Goal: Transaction & Acquisition: Purchase product/service

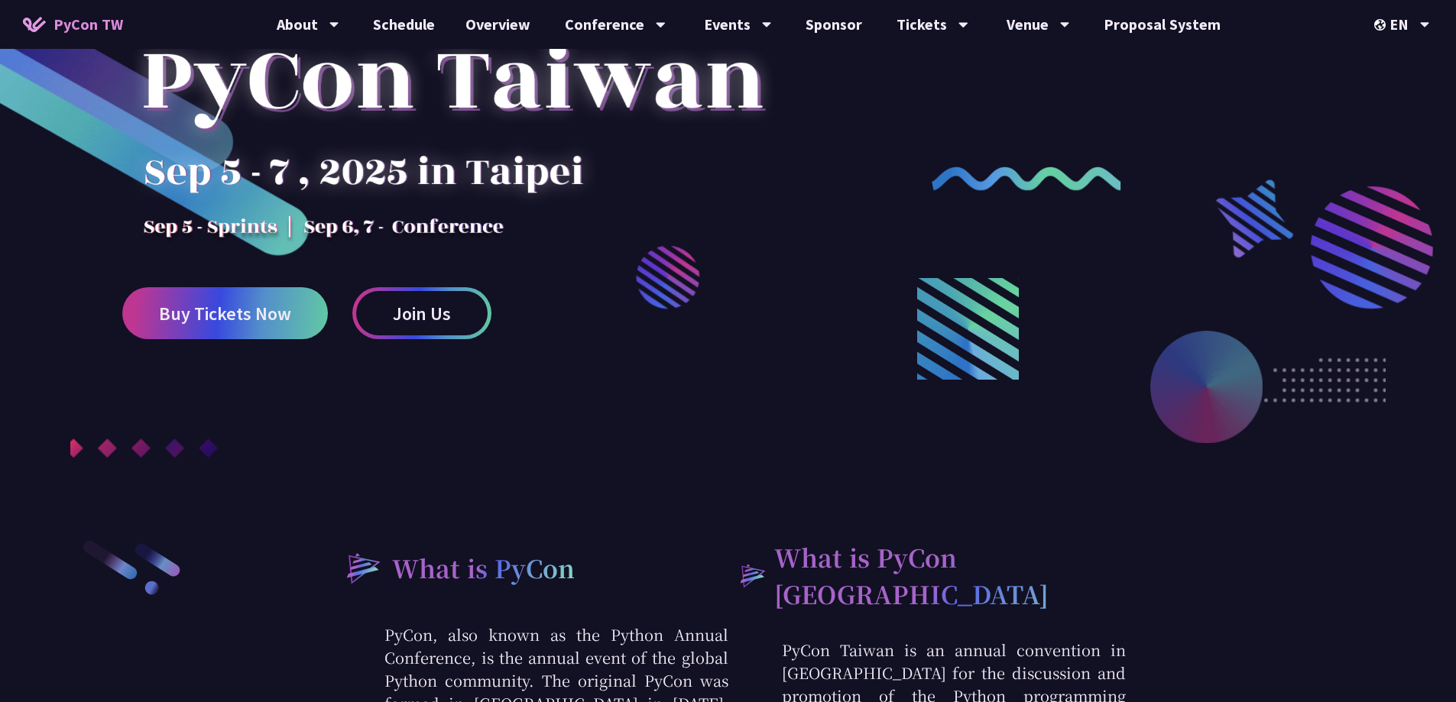
scroll to position [76, 0]
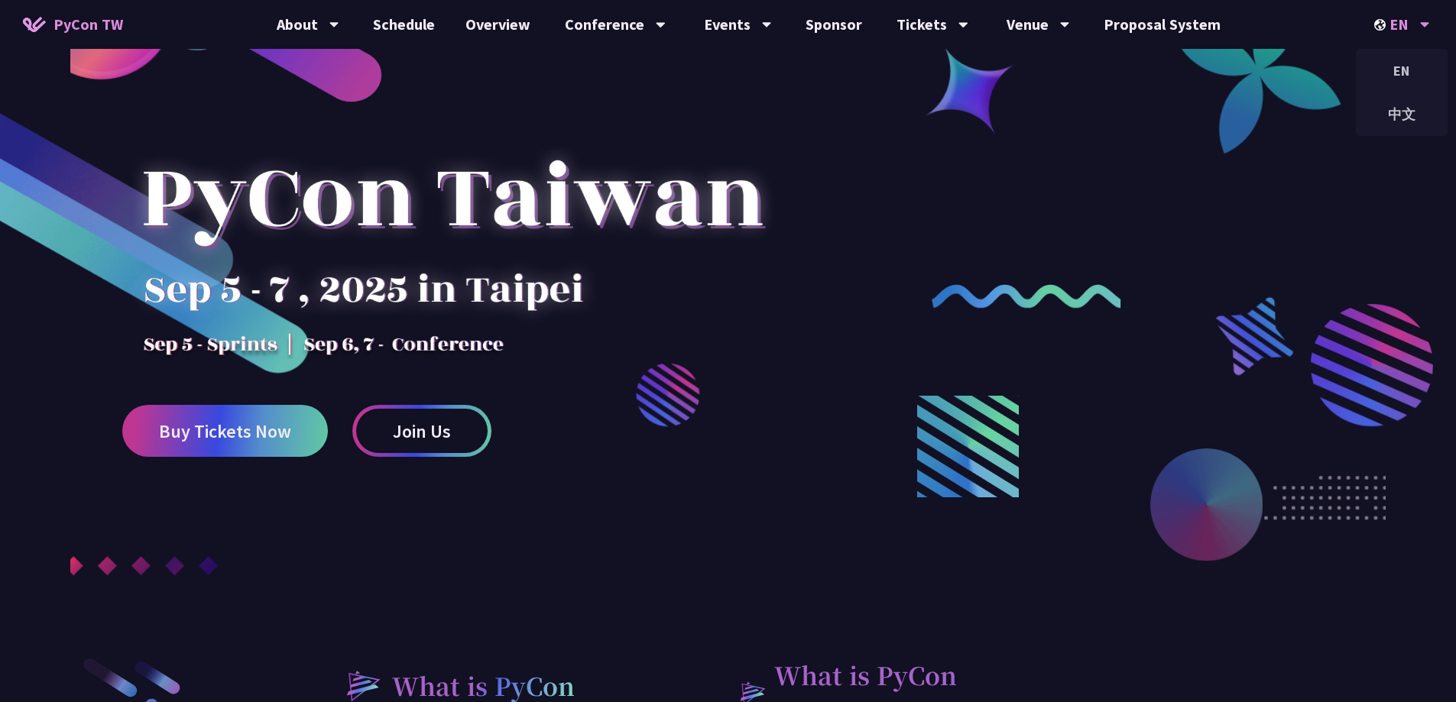
click at [1428, 18] on icon at bounding box center [1425, 24] width 10 height 15
click at [1405, 102] on div "中文" at bounding box center [1402, 114] width 92 height 36
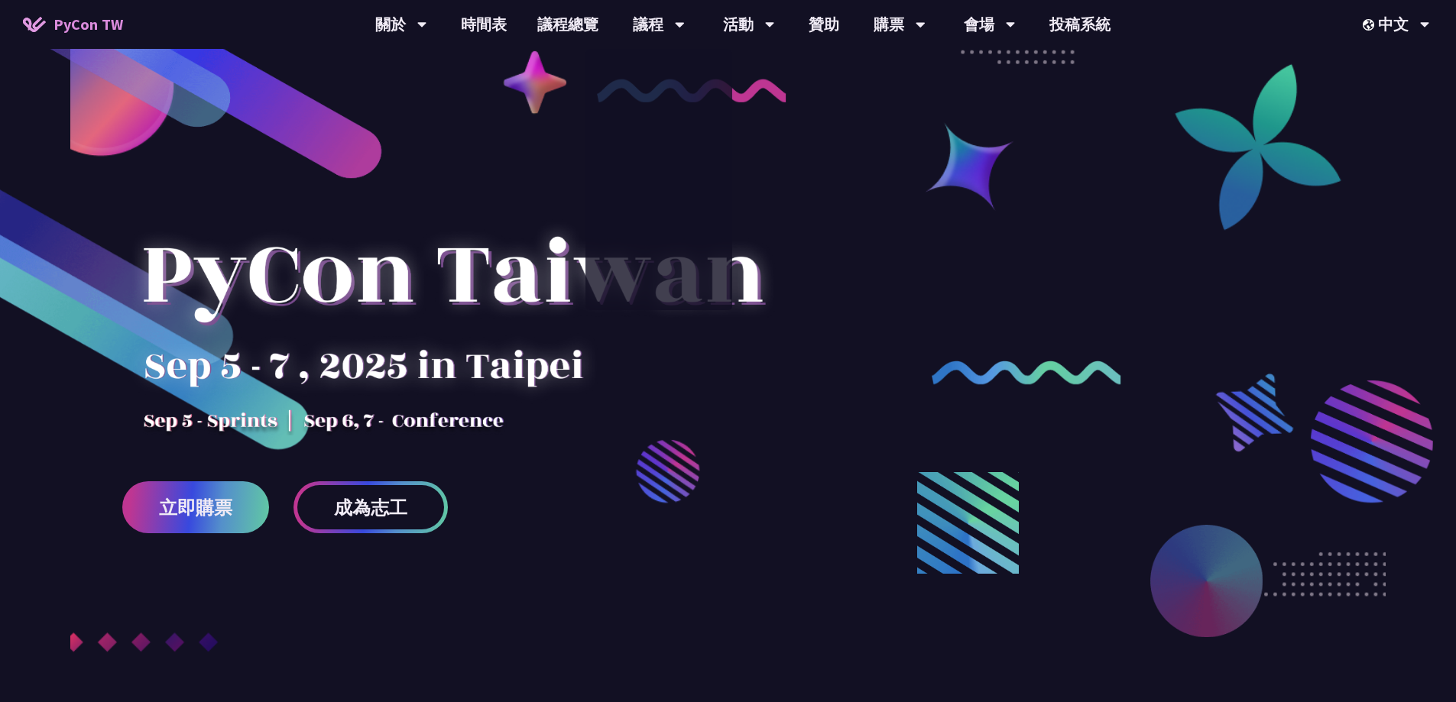
click at [219, 406] on div at bounding box center [452, 301] width 660 height 267
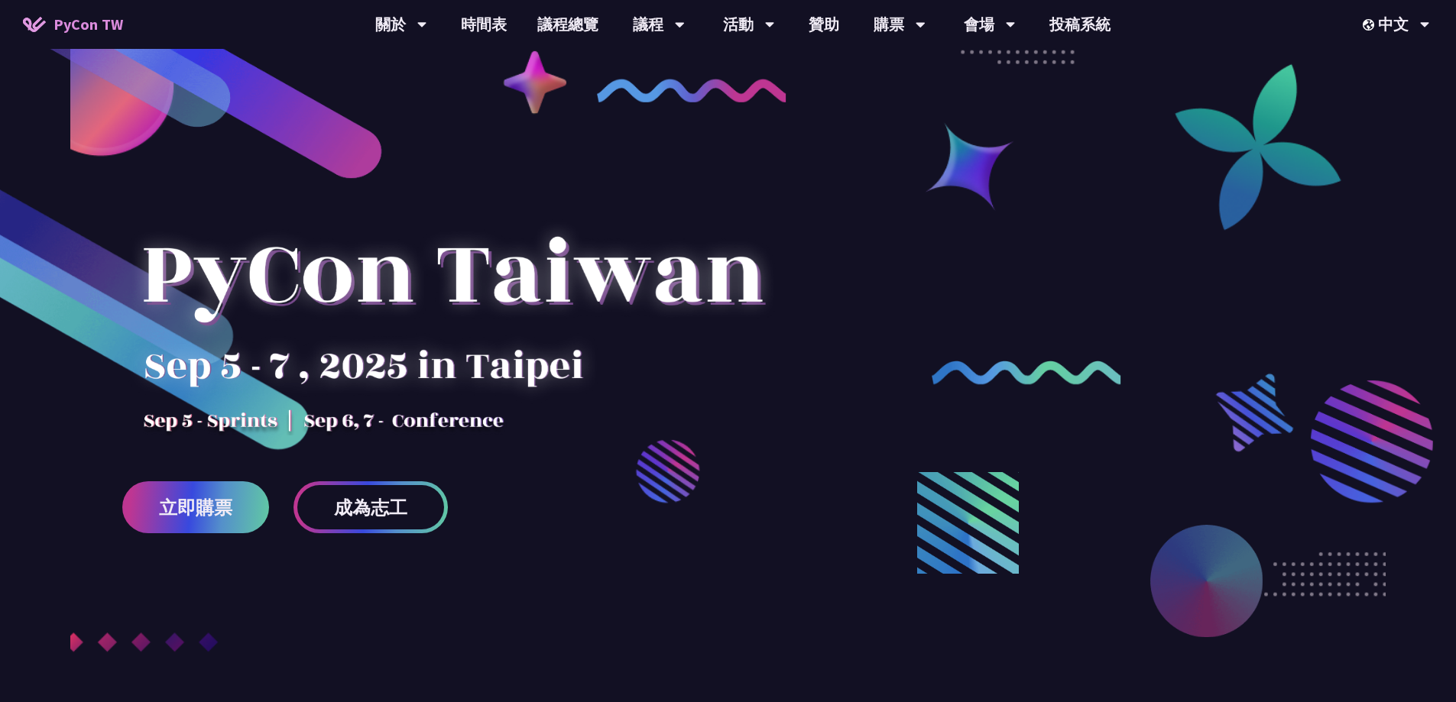
drag, startPoint x: 227, startPoint y: 364, endPoint x: 617, endPoint y: 377, distance: 390.0
click at [617, 377] on div at bounding box center [452, 301] width 660 height 267
click at [982, 64] on link "會場資訊" at bounding box center [989, 71] width 147 height 36
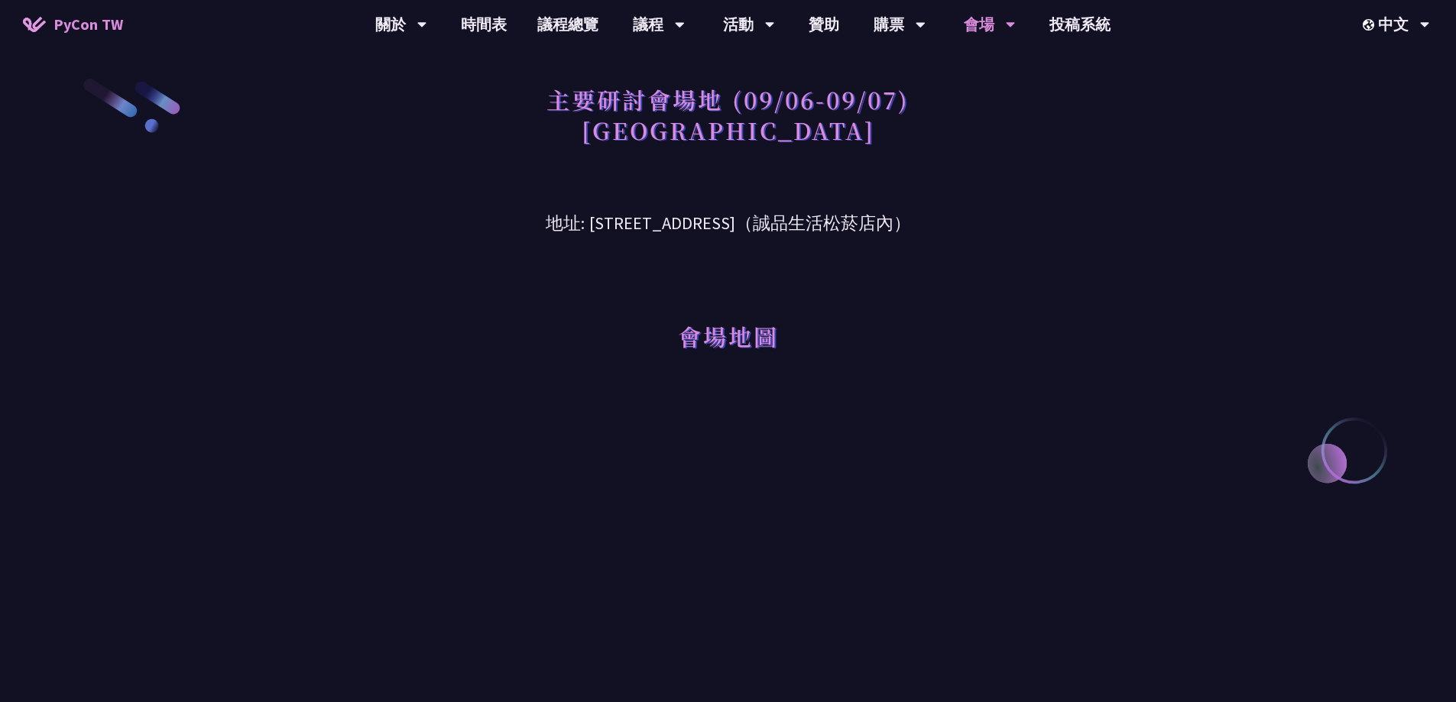
click at [1008, 361] on div "會場地圖" at bounding box center [728, 315] width 795 height 157
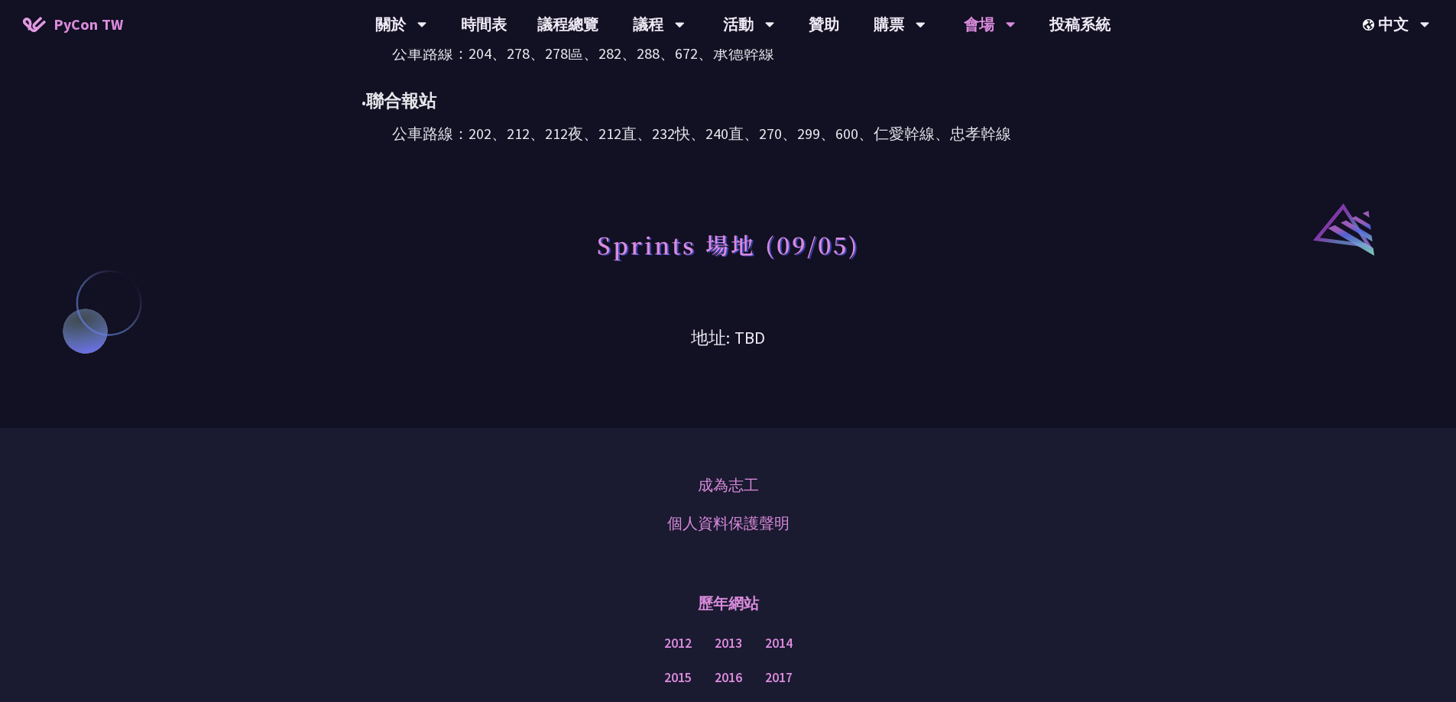
scroll to position [847, 0]
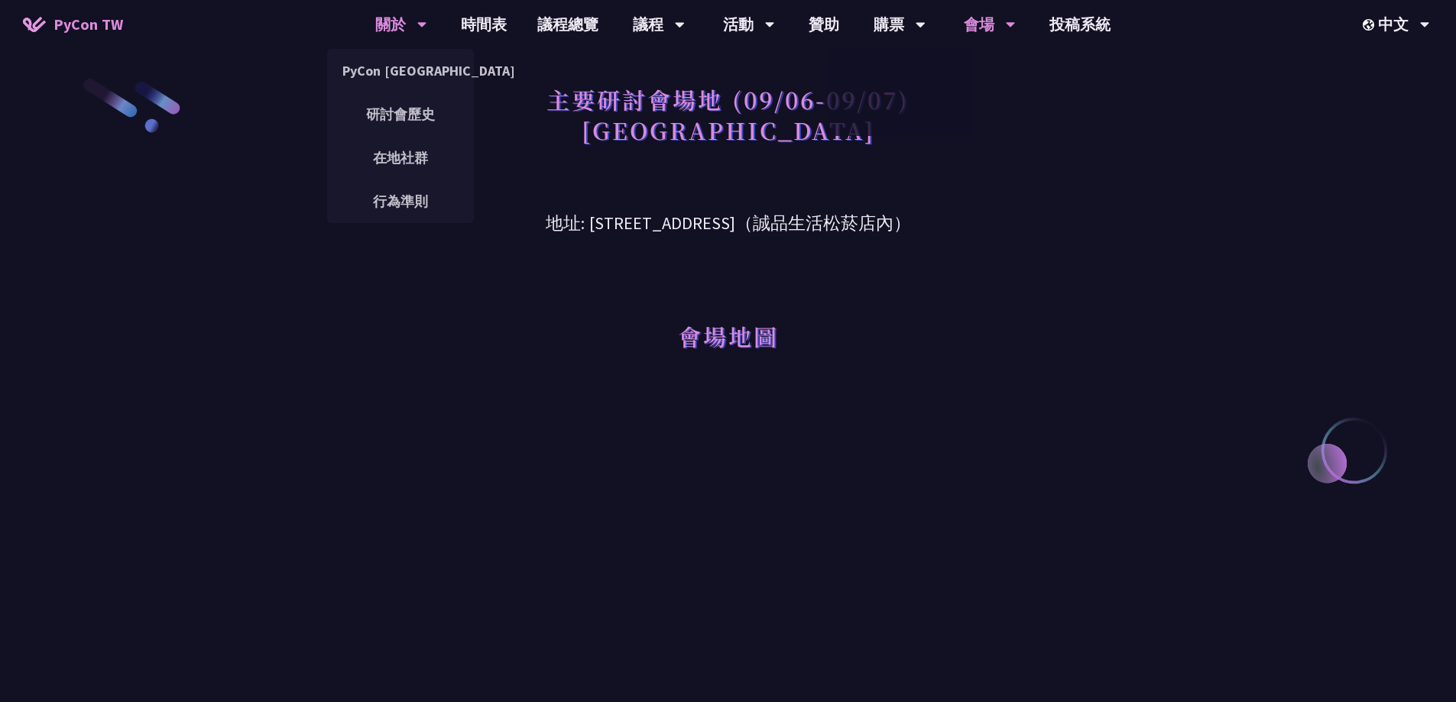
click at [415, 34] on div "關於" at bounding box center [401, 24] width 52 height 49
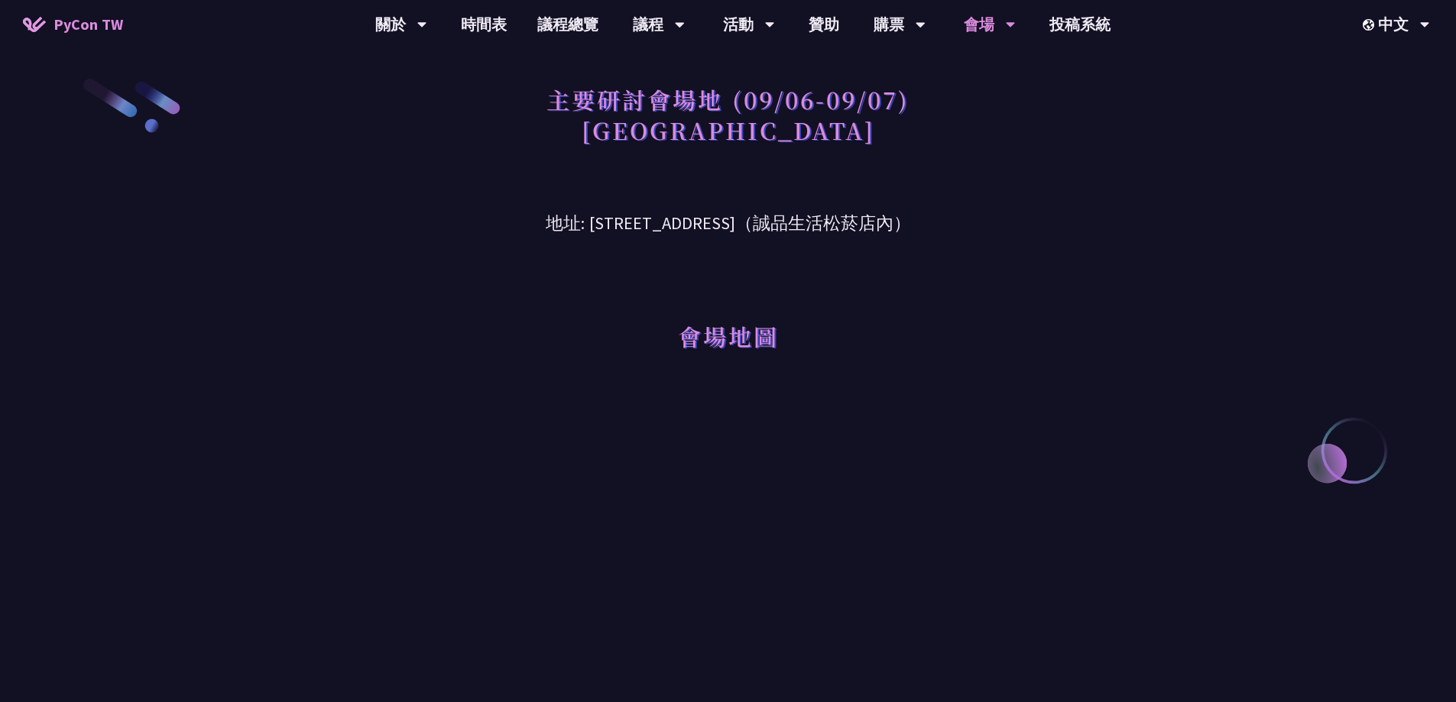
click at [53, 25] on link "PyCon TW" at bounding box center [73, 24] width 131 height 38
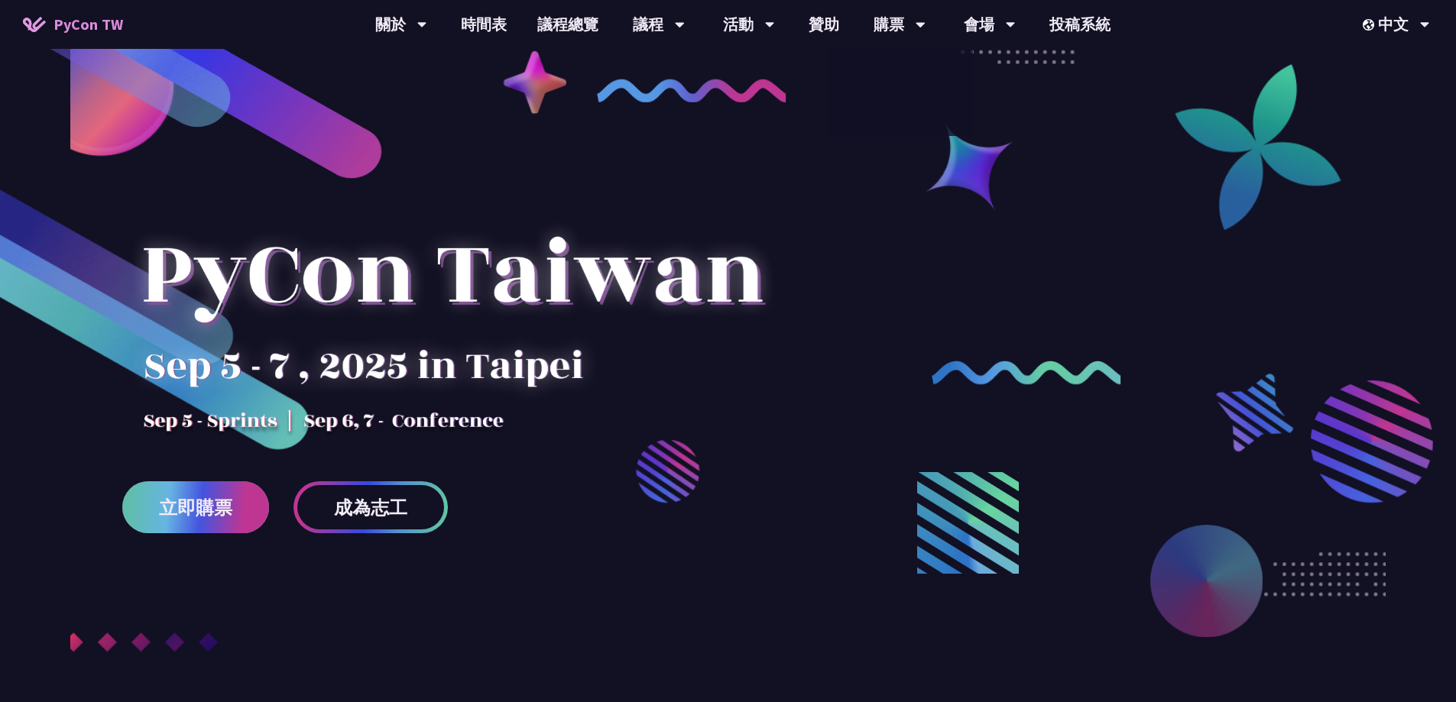
click at [194, 495] on link "立即購票" at bounding box center [195, 507] width 147 height 52
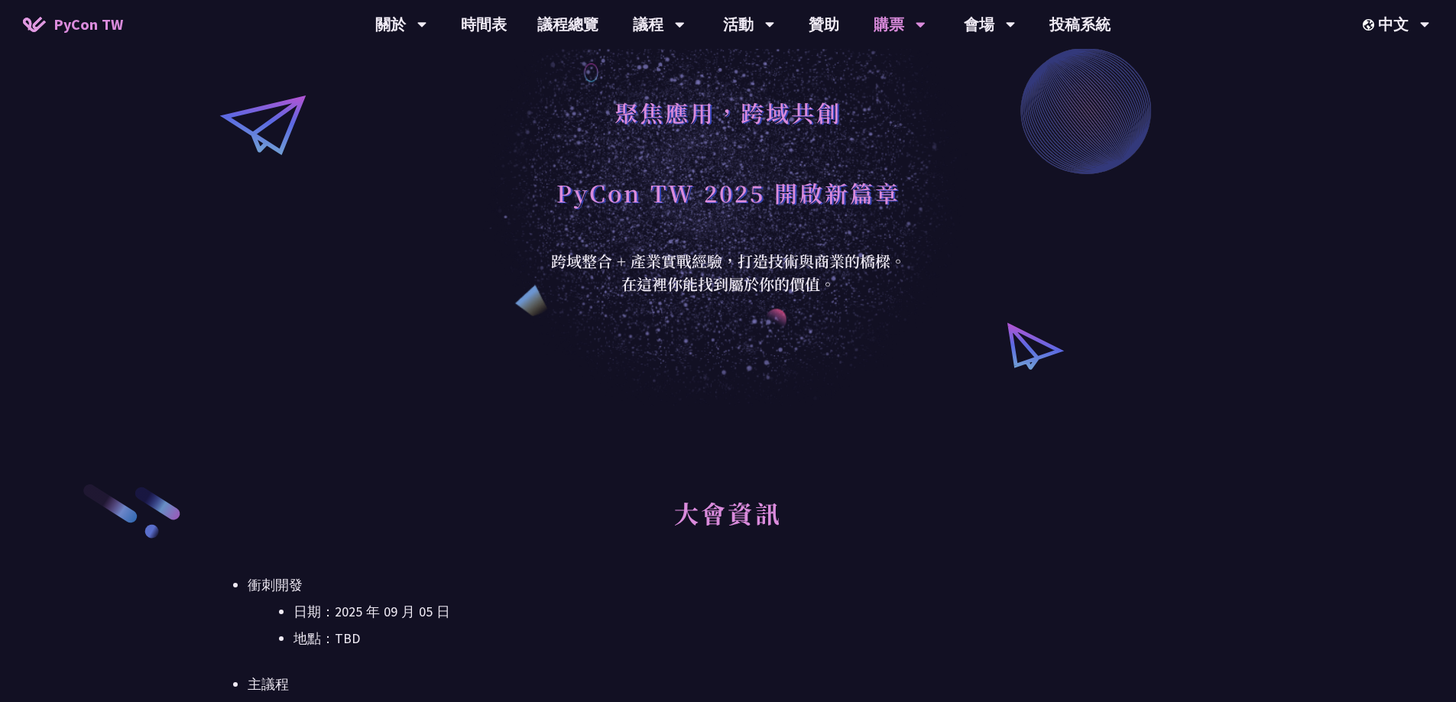
scroll to position [306, 0]
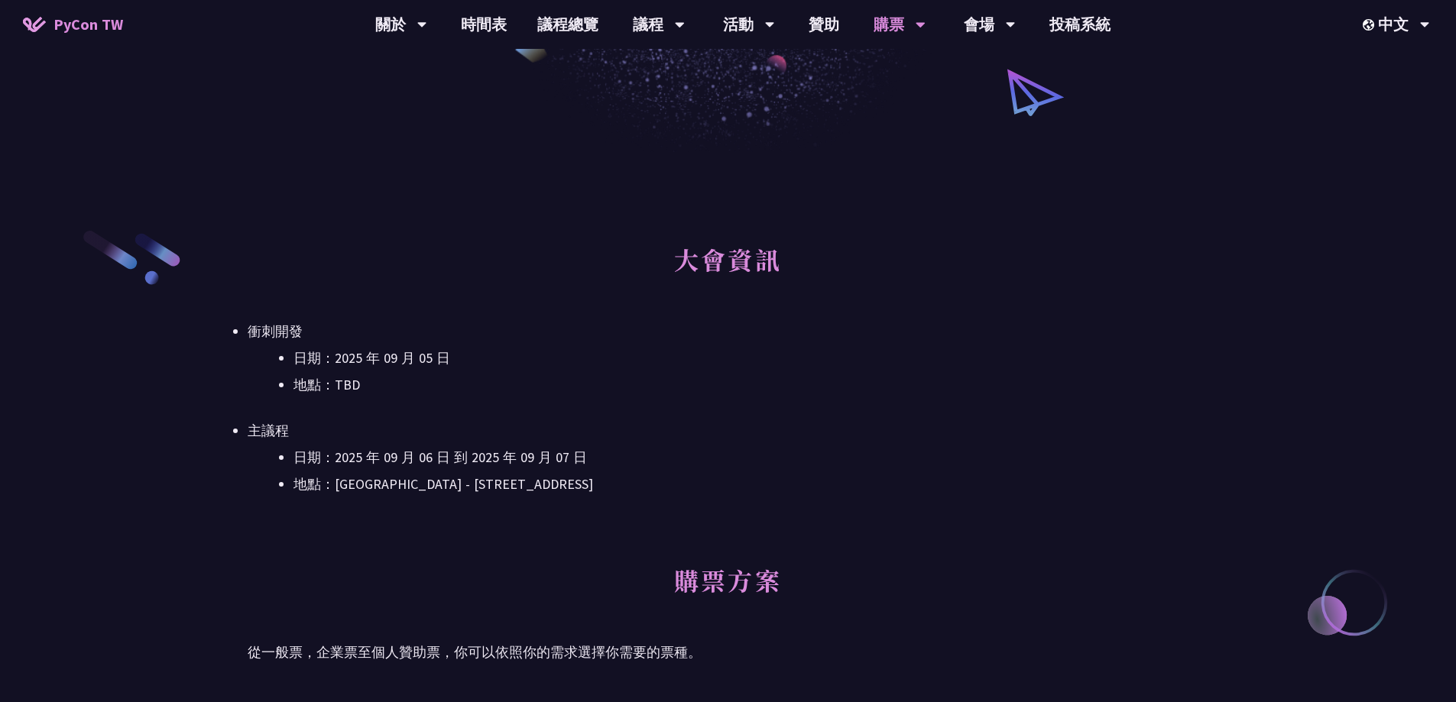
drag, startPoint x: 275, startPoint y: 340, endPoint x: 301, endPoint y: 342, distance: 26.0
click at [298, 341] on li "衝刺開發 日期：[DATE] 地點：TBD" at bounding box center [728, 358] width 961 height 76
click at [303, 342] on li "衝刺開發 日期：[DATE] 地點：TBD" at bounding box center [728, 358] width 961 height 76
drag, startPoint x: 294, startPoint y: 342, endPoint x: 227, endPoint y: 337, distance: 67.5
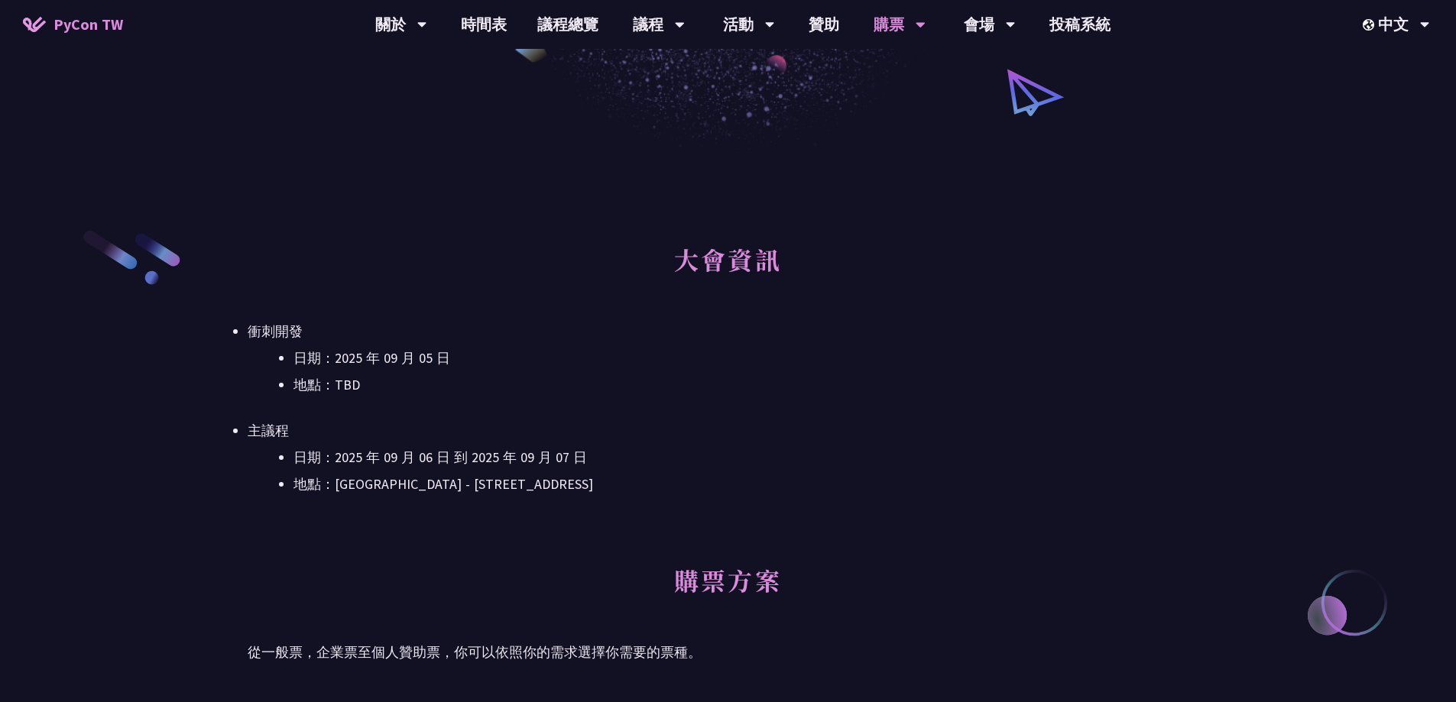
click at [629, 390] on li "地點：TBD" at bounding box center [750, 385] width 915 height 23
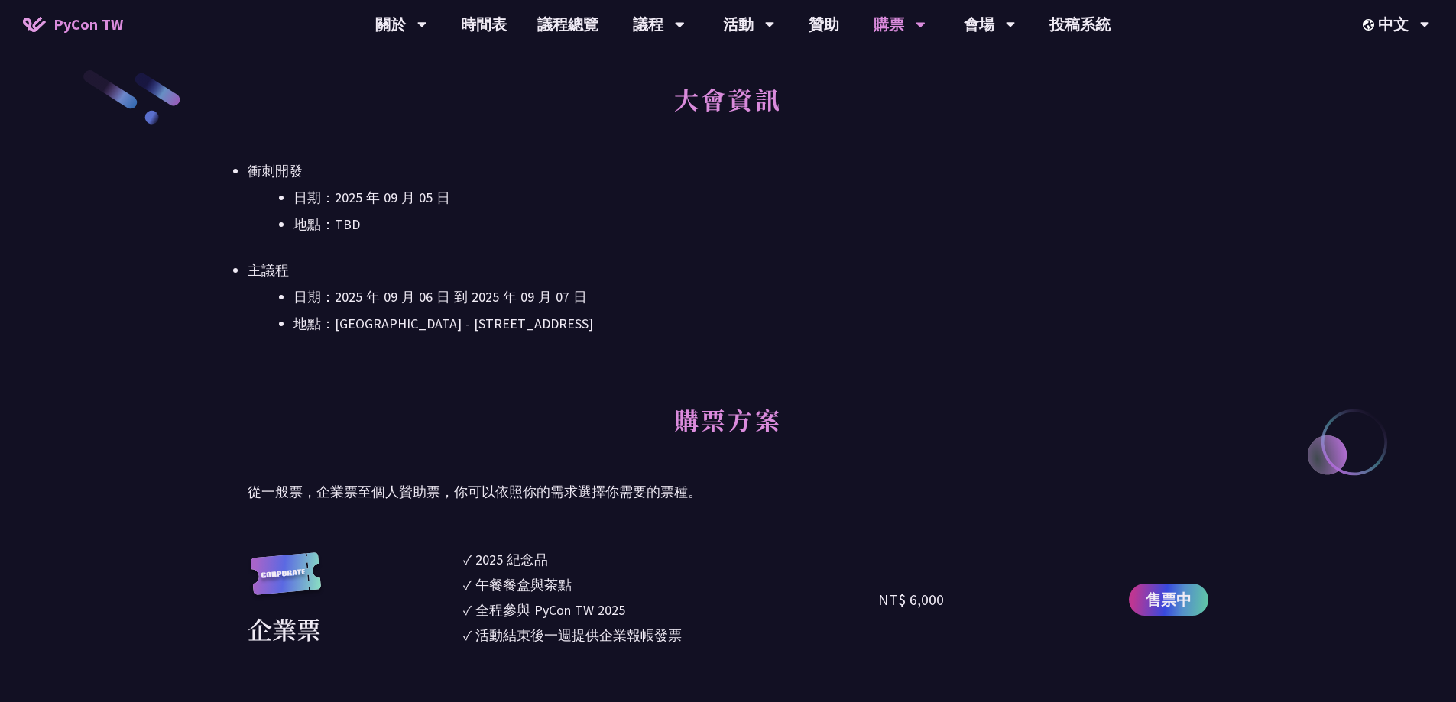
scroll to position [459, 0]
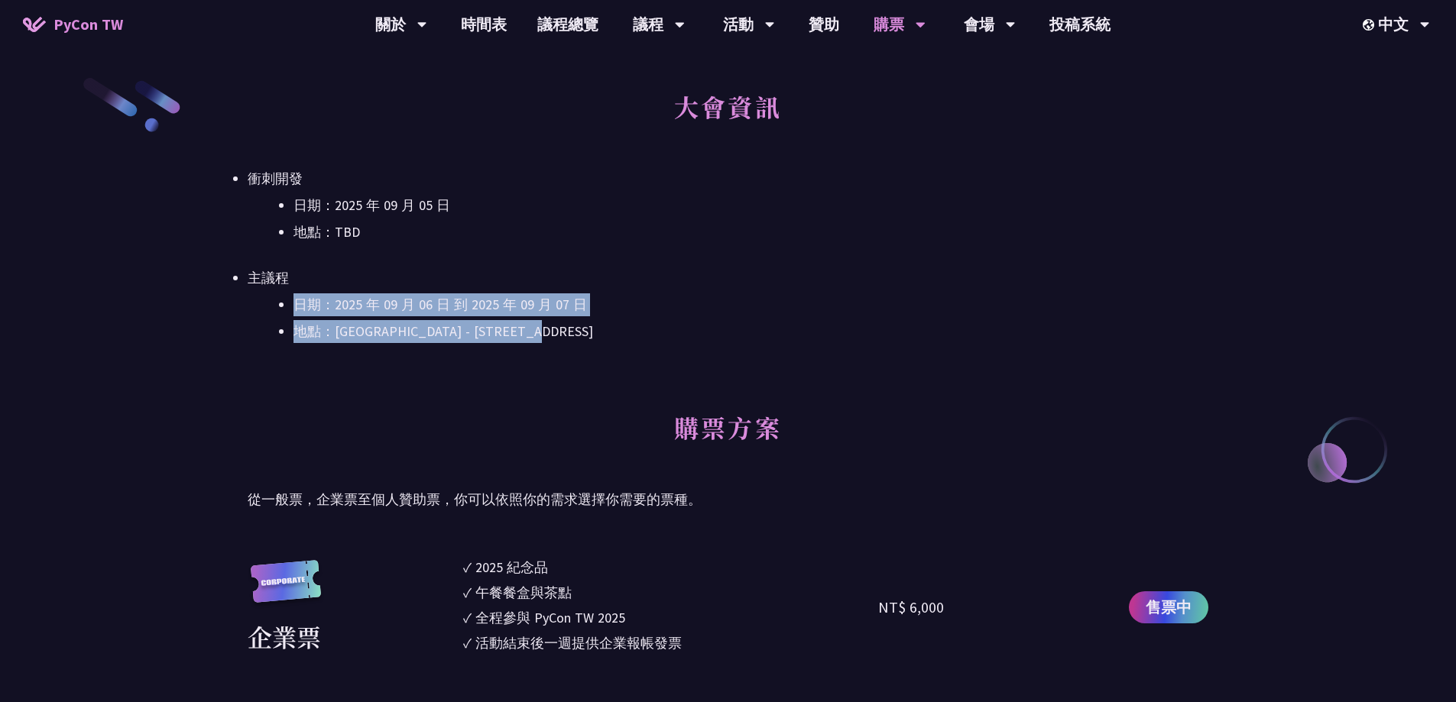
drag, startPoint x: 647, startPoint y: 326, endPoint x: 271, endPoint y: 310, distance: 376.3
click at [271, 310] on ul "日期：[DATE] 到 [DATE] 地點：[GEOGRAPHIC_DATA] - ​[STREET_ADDRESS]" at bounding box center [728, 318] width 961 height 50
click at [384, 371] on div "大會資訊 衝刺開發 日期：[DATE] 地點：TBD 主議程 日期：[DATE] 到 [DATE] 地點：[GEOGRAPHIC_DATA] - ​[GEOG…" at bounding box center [728, 236] width 961 height 321
click at [419, 373] on div "大會資訊 衝刺開發 日期：[DATE] 地點：TBD 主議程 日期：[DATE] 到 [DATE] 地點：[GEOGRAPHIC_DATA] - ​[GEOG…" at bounding box center [728, 236] width 961 height 321
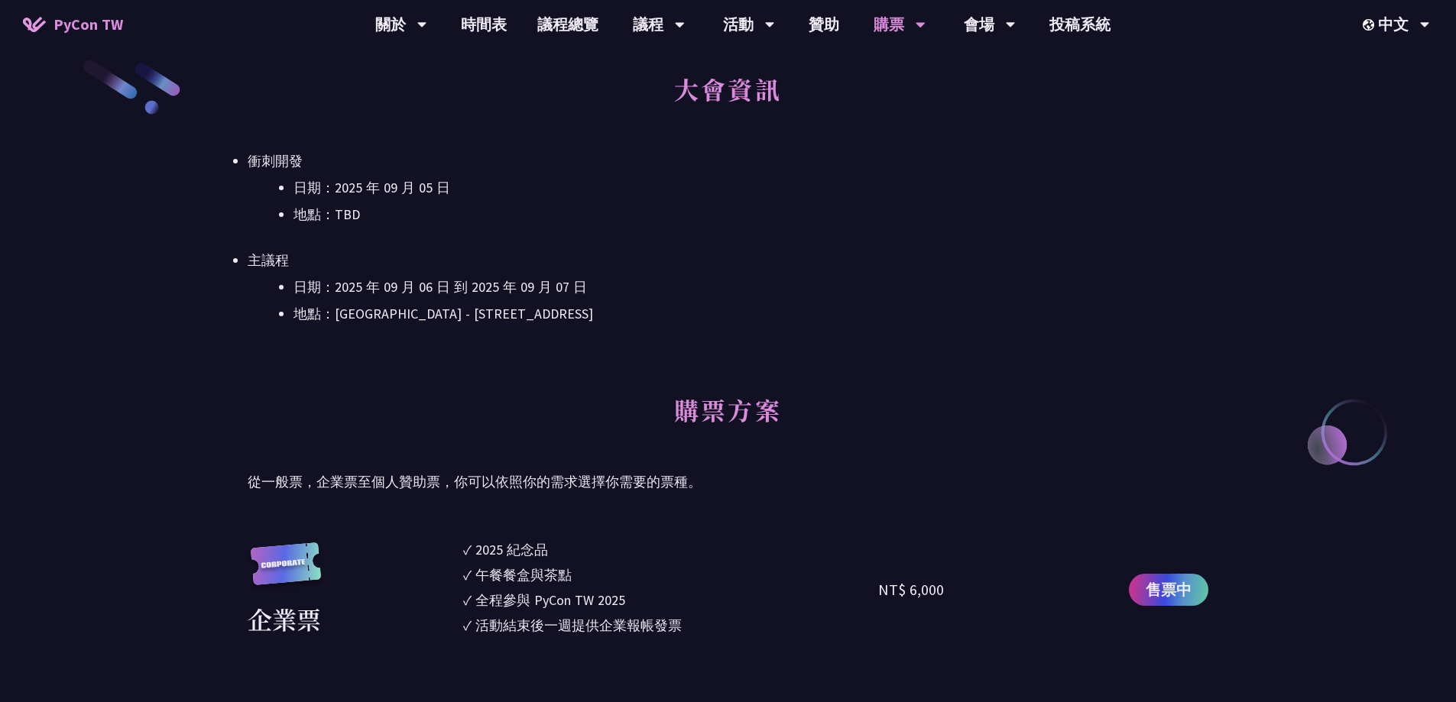
scroll to position [394, 0]
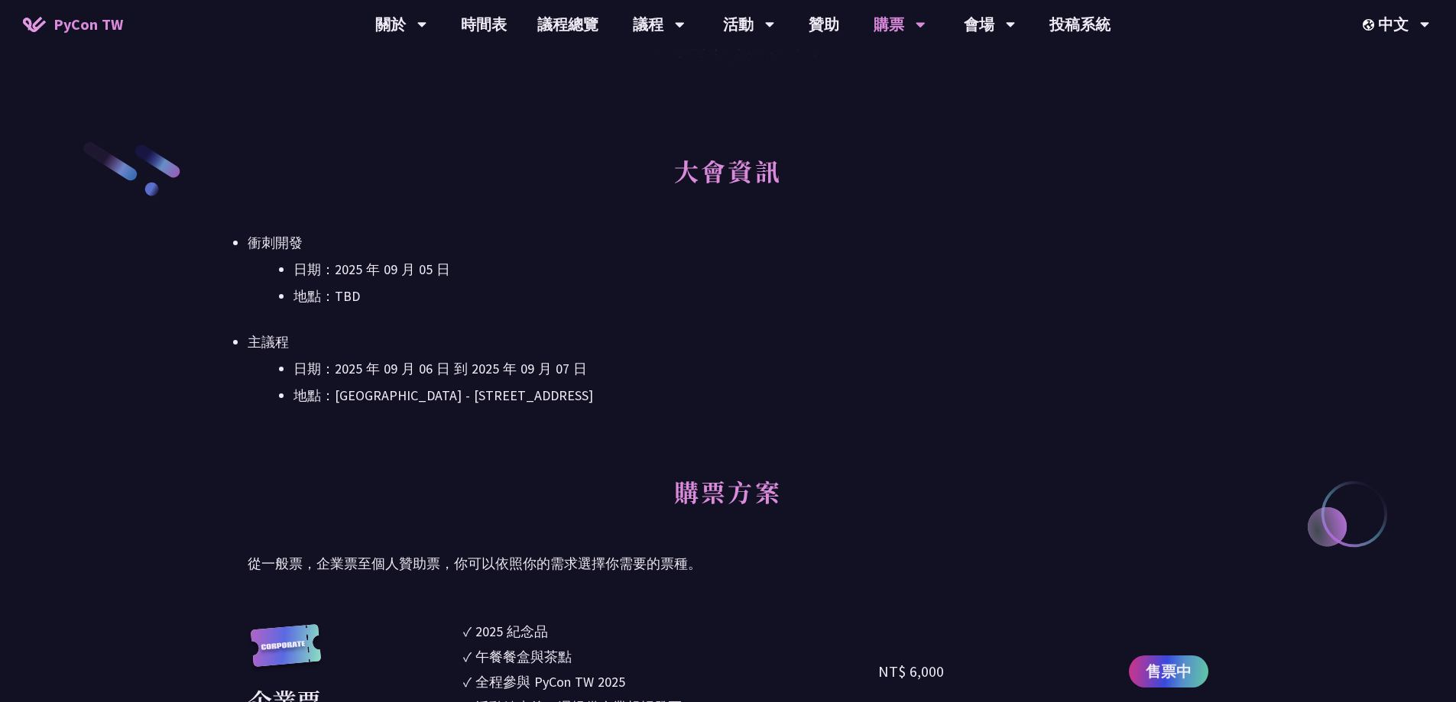
click at [712, 313] on ul "衝刺開發 日期：[DATE] 地點：TBD 主議程 日期：[DATE] 到 [DATE] 地點：[GEOGRAPHIC_DATA] - ​[STREET_AD…" at bounding box center [728, 320] width 961 height 176
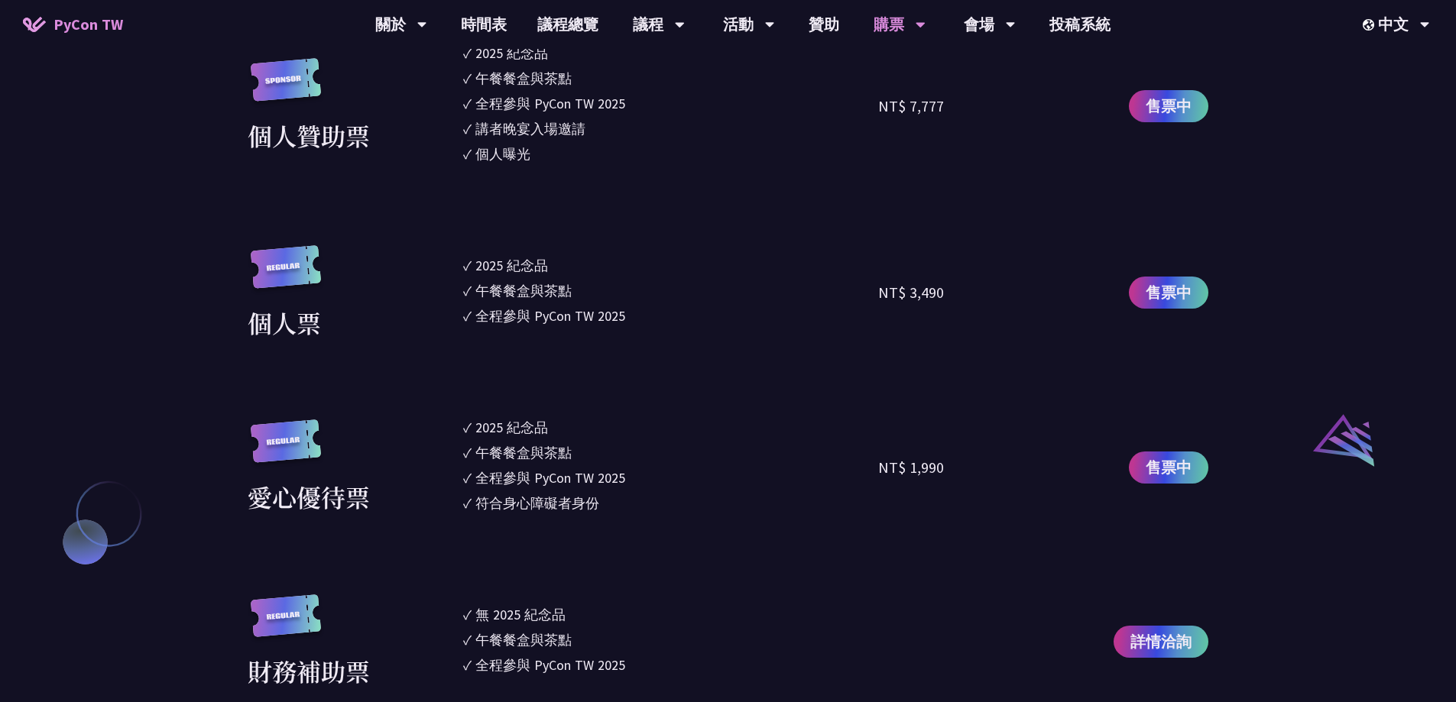
scroll to position [1388, 0]
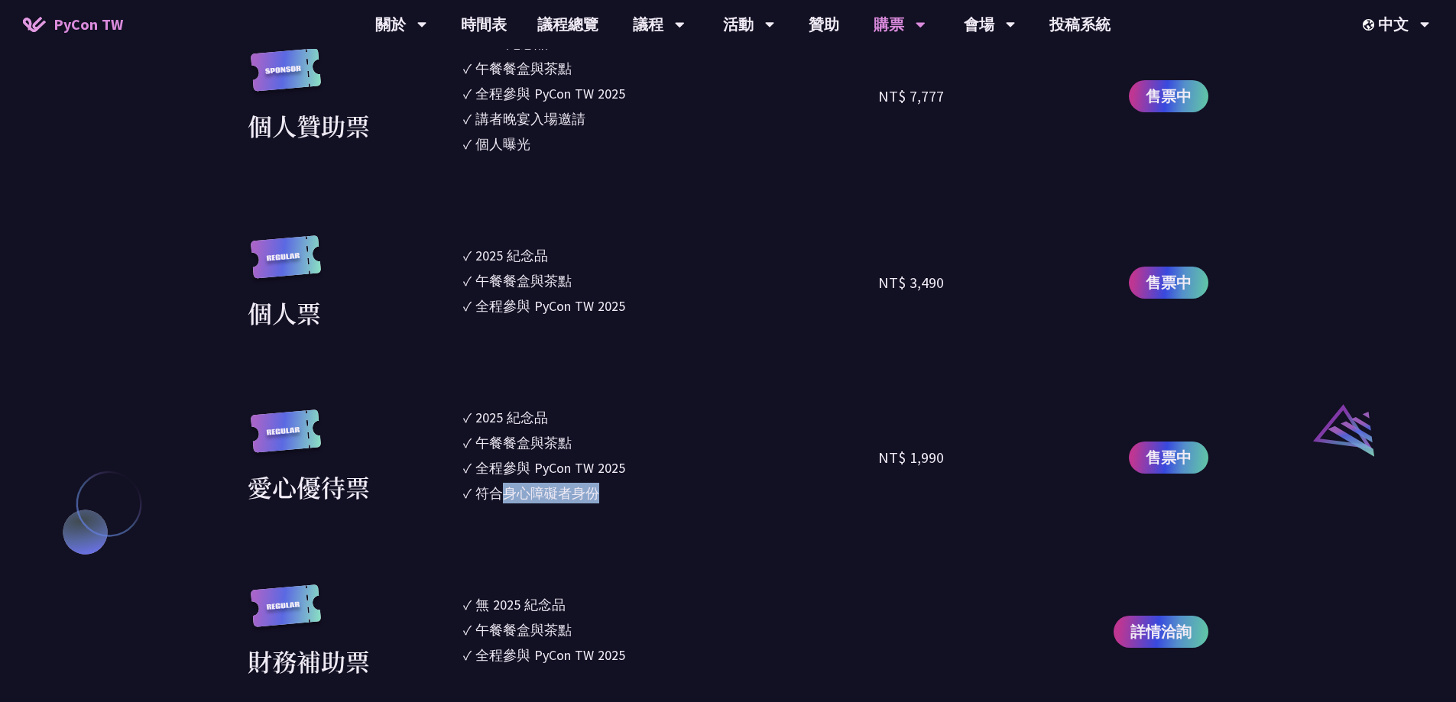
drag, startPoint x: 681, startPoint y: 512, endPoint x: 500, endPoint y: 509, distance: 181.1
click at [500, 509] on section "企業票 ✓ 2025 紀念品 ✓ 午餐餐盒與茶點 ✓ 全程參與 PyCon TW 2025 ✓ 活動結束後一週提供企業報帳發票 NT$ 6,000 售票中 企…" at bounding box center [728, 154] width 961 height 1052
click at [489, 500] on div "符合身心障礙者身份" at bounding box center [537, 493] width 124 height 21
click at [489, 499] on div "符合身心障礙者身份" at bounding box center [537, 493] width 124 height 21
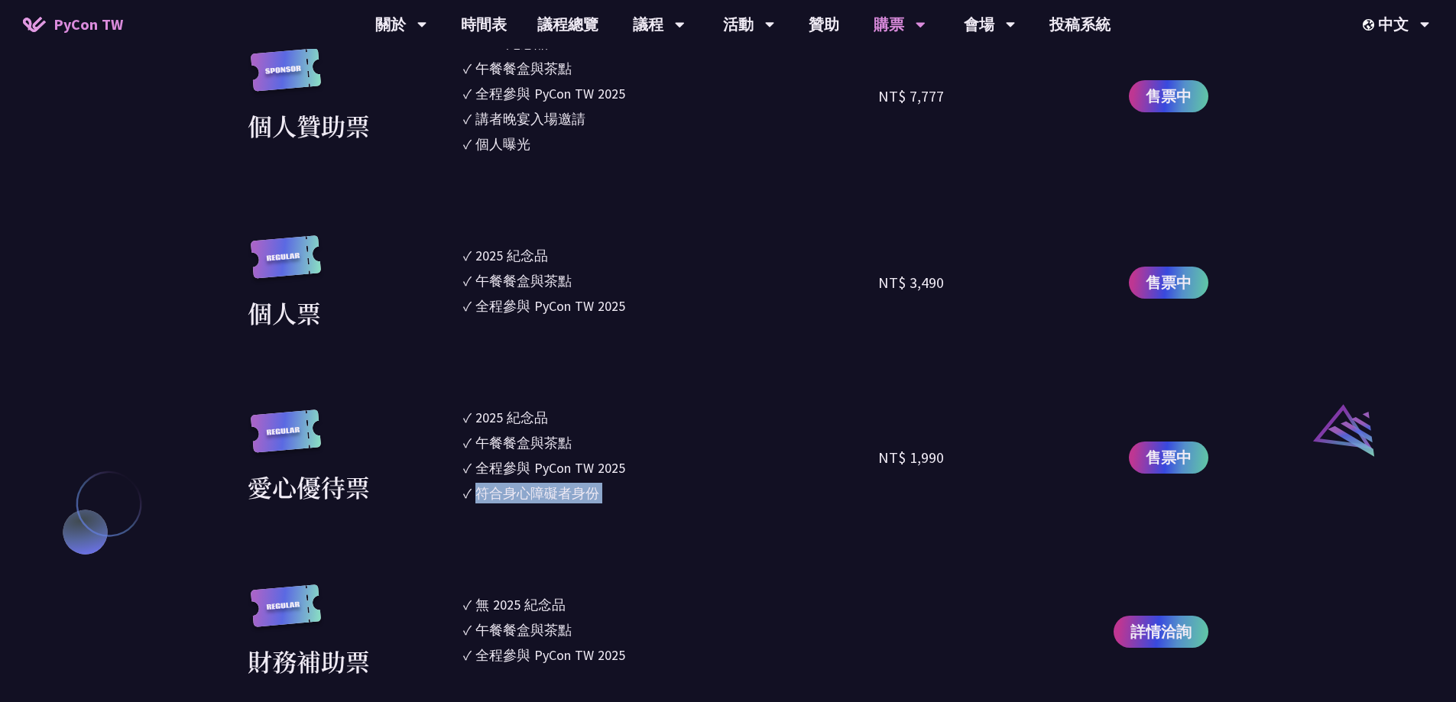
click at [577, 505] on ul "✓ 2025 [PERSON_NAME]✓ 午餐餐盒與茶點 ✓ 全程參與 PyCon TW 2025 ✓ 符合身心障礙者身份" at bounding box center [671, 457] width 416 height 101
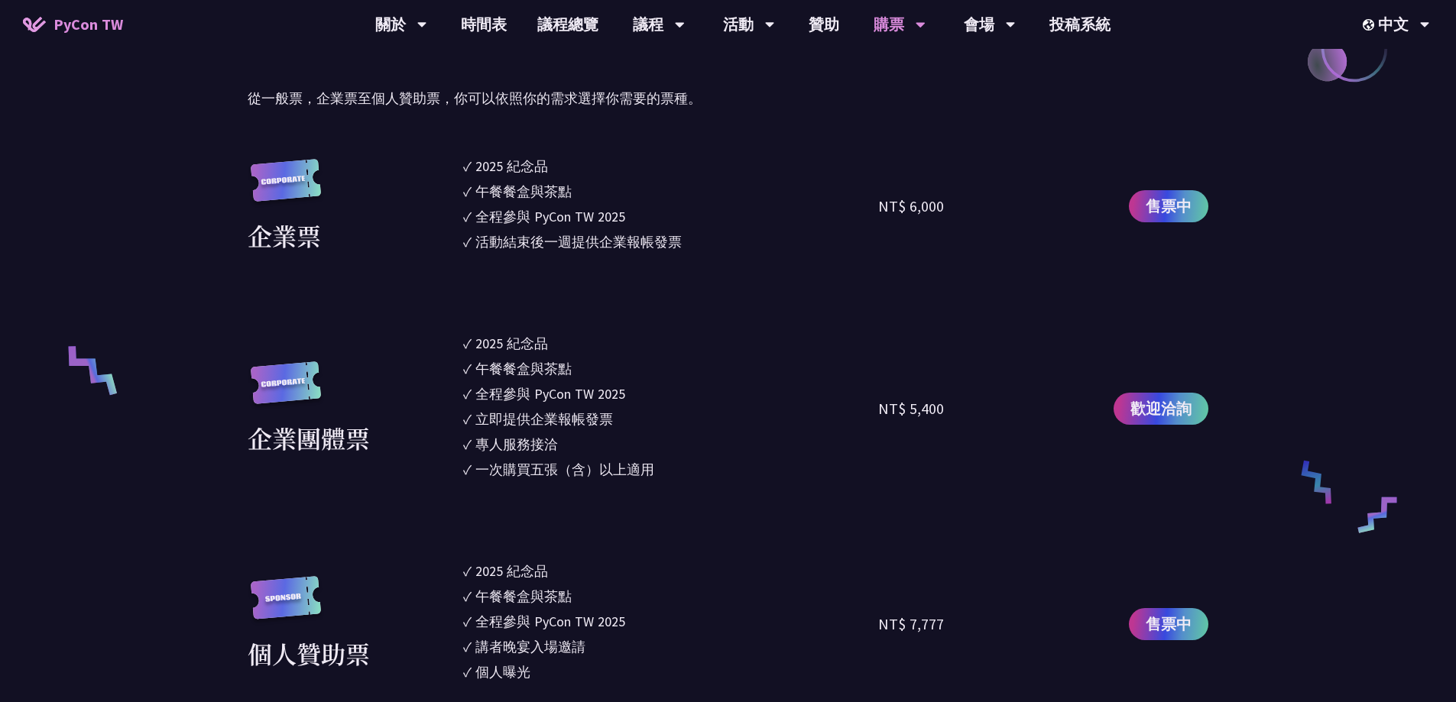
scroll to position [853, 0]
